Goal: Obtain resource: Obtain resource

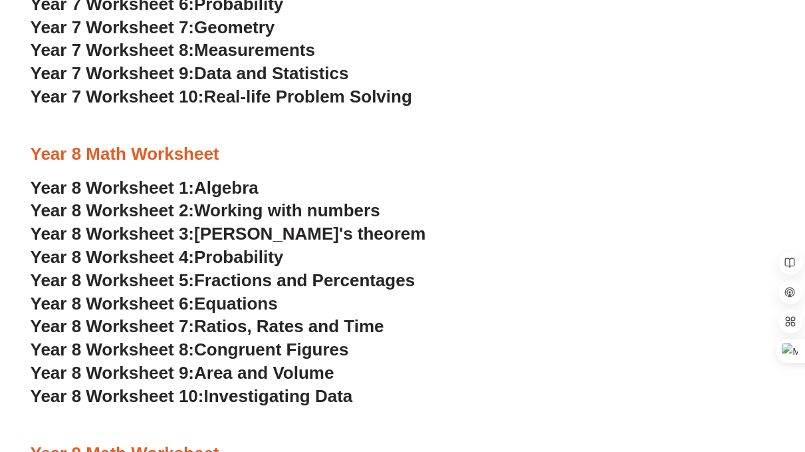
scroll to position [3376, 0]
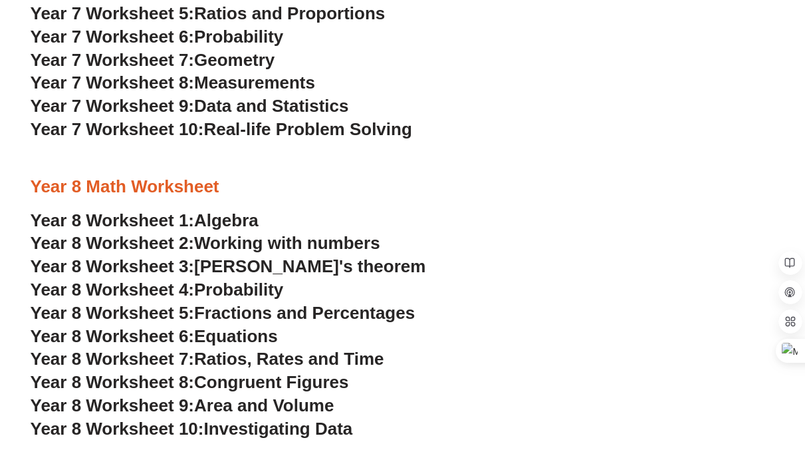
click at [283, 315] on span "Fractions and Percentages" at bounding box center [304, 313] width 221 height 20
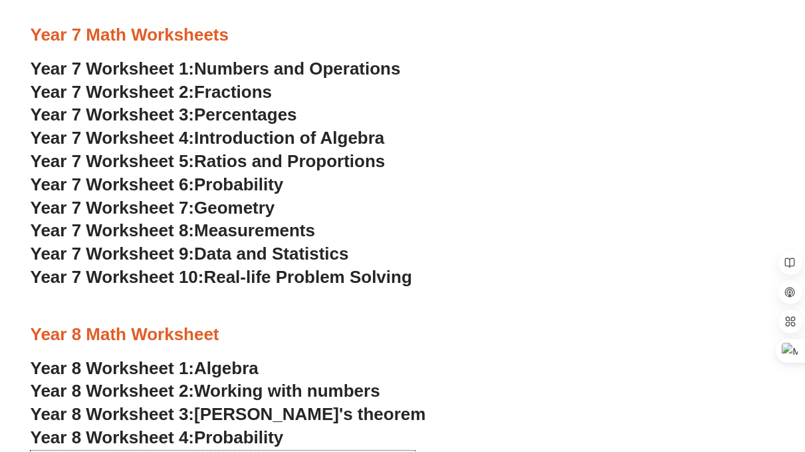
scroll to position [3228, 0]
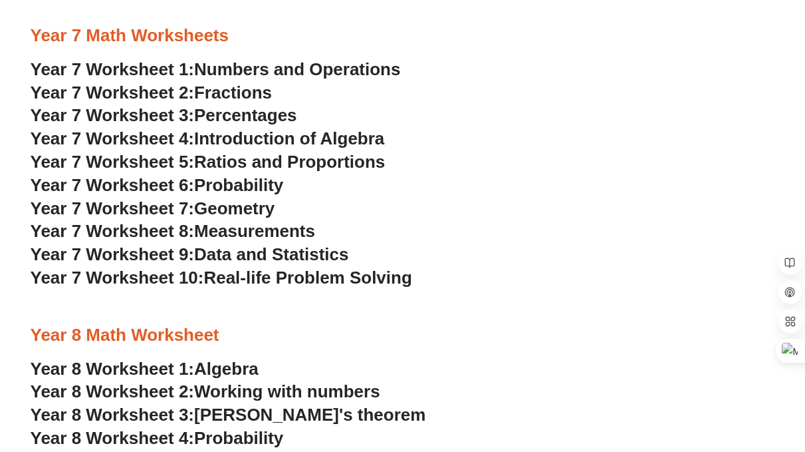
click at [233, 94] on span "Fractions" at bounding box center [233, 92] width 78 height 20
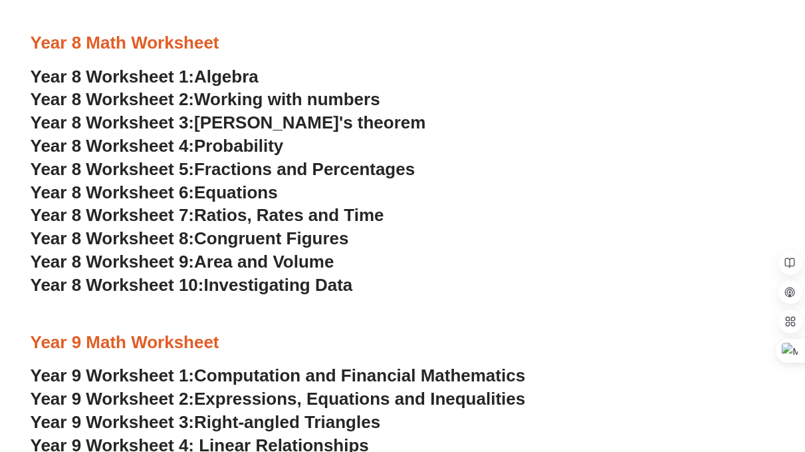
scroll to position [3520, 0]
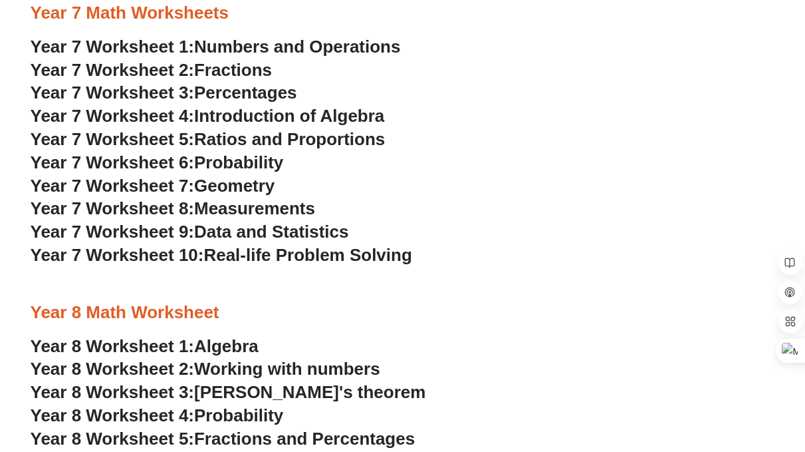
scroll to position [3251, 0]
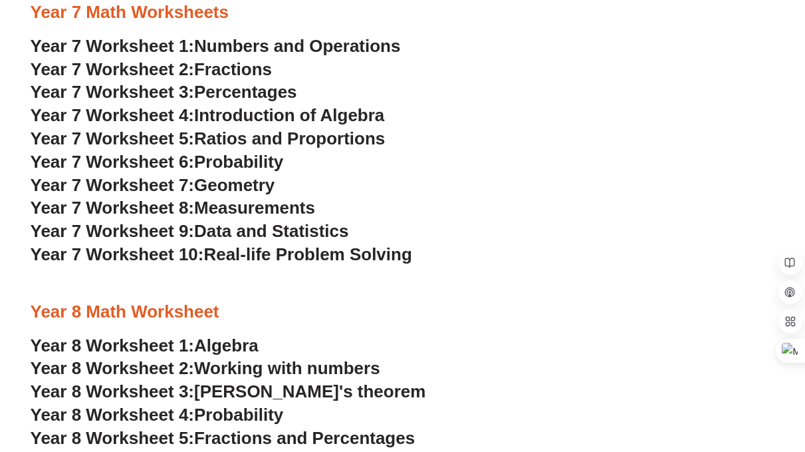
click at [247, 68] on span "Fractions" at bounding box center [233, 69] width 78 height 20
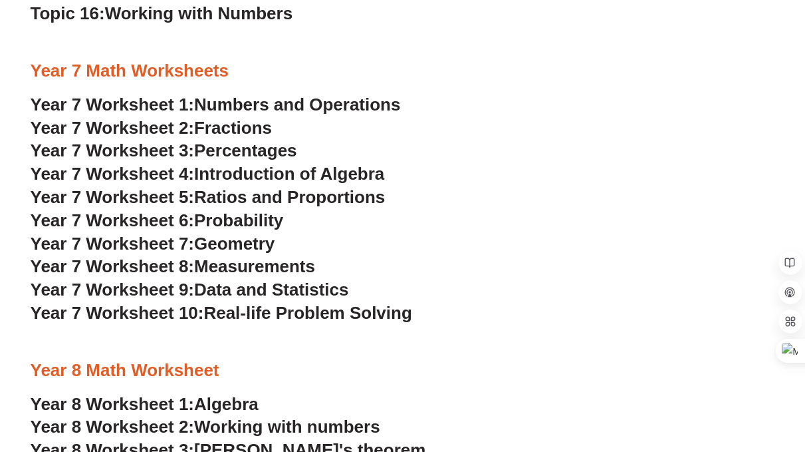
scroll to position [3194, 0]
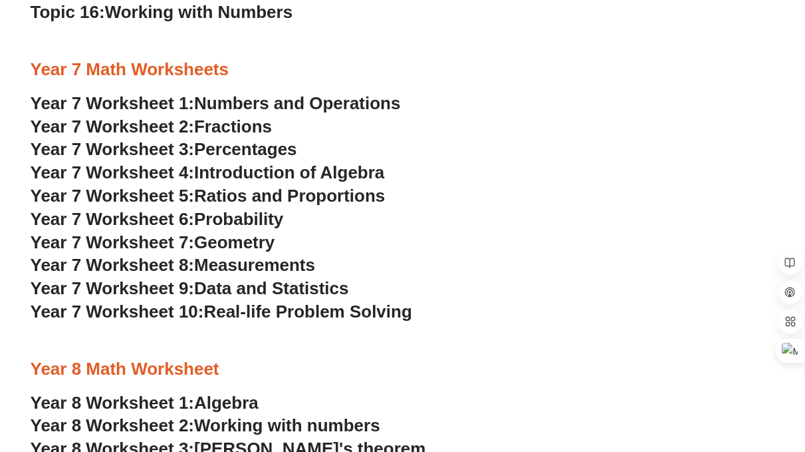
click at [254, 293] on span "Data and Statistics" at bounding box center [271, 288] width 155 height 20
